Goal: Task Accomplishment & Management: Manage account settings

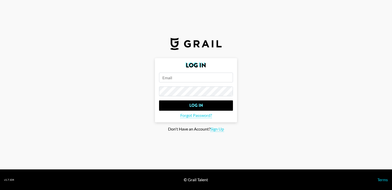
click at [180, 74] on input "email" at bounding box center [196, 77] width 74 height 10
type input "[PERSON_NAME][EMAIL_ADDRESS][PERSON_NAME][DOMAIN_NAME]"
click at [159, 100] on input "Log In" at bounding box center [196, 105] width 74 height 10
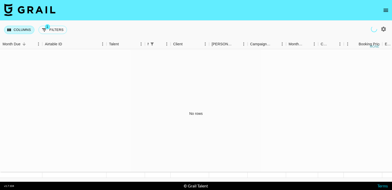
click at [20, 26] on button "Columns" at bounding box center [19, 30] width 30 height 8
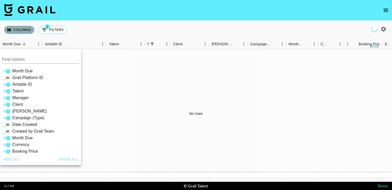
click at [20, 26] on button "Columns" at bounding box center [19, 30] width 30 height 8
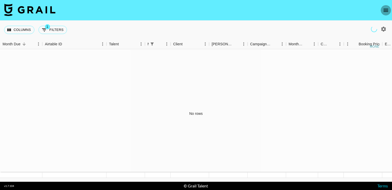
click at [387, 8] on icon "open drawer" at bounding box center [386, 10] width 6 height 6
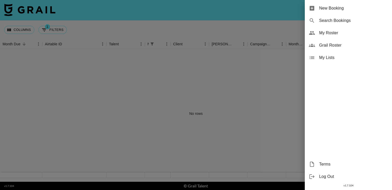
click at [287, 77] on div at bounding box center [196, 95] width 392 height 190
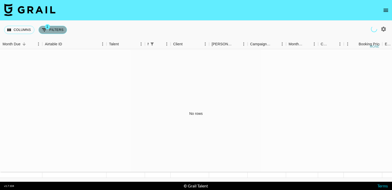
click at [57, 31] on button "1 Filters" at bounding box center [53, 30] width 29 height 8
select select "managerIds"
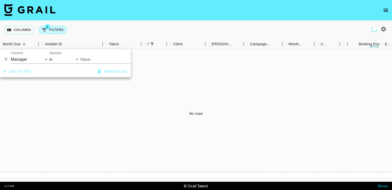
click at [57, 31] on button "1 Filters" at bounding box center [53, 30] width 29 height 8
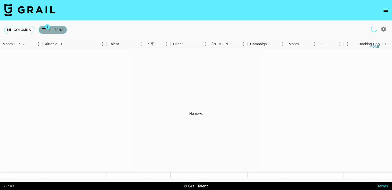
click at [53, 31] on button "1 Filters" at bounding box center [53, 30] width 29 height 8
select select "managerIds"
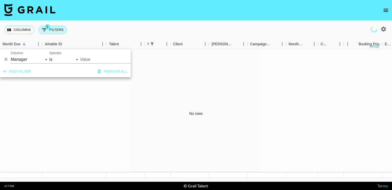
click at [58, 32] on button "1 Filters" at bounding box center [53, 30] width 29 height 8
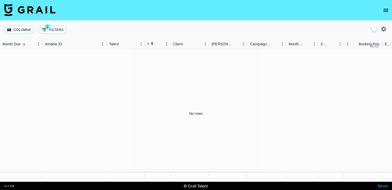
click at [25, 35] on div "Columns 1 Filters + Booking" at bounding box center [36, 30] width 65 height 18
click at [28, 28] on button "Columns" at bounding box center [19, 30] width 30 height 8
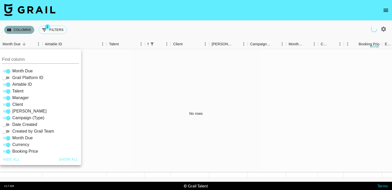
click at [28, 28] on button "Columns" at bounding box center [19, 30] width 30 height 8
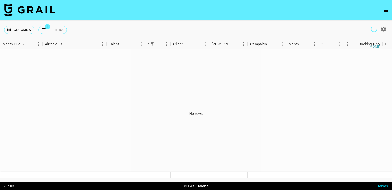
click at [387, 14] on button "open drawer" at bounding box center [386, 10] width 10 height 10
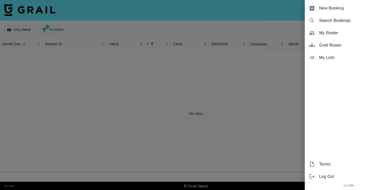
click at [248, 72] on div at bounding box center [196, 95] width 392 height 190
